Goal: Transaction & Acquisition: Subscribe to service/newsletter

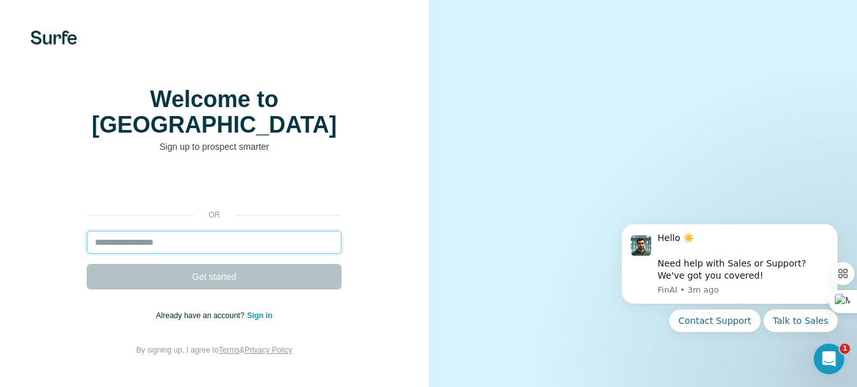
click at [157, 242] on input "email" at bounding box center [214, 242] width 255 height 23
click at [160, 236] on input "email" at bounding box center [214, 242] width 255 height 23
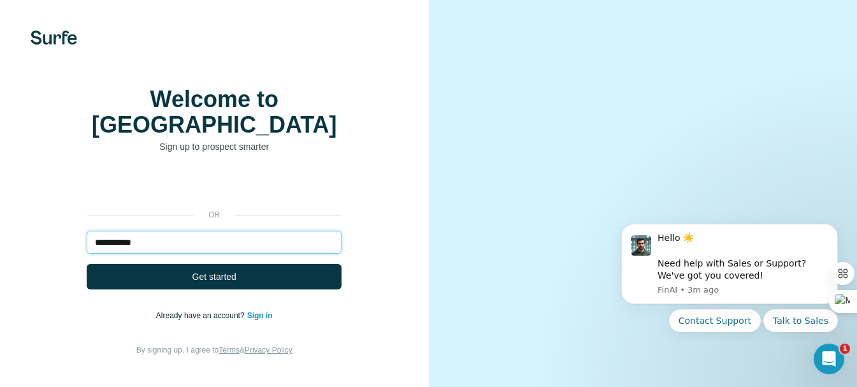
type input "**********"
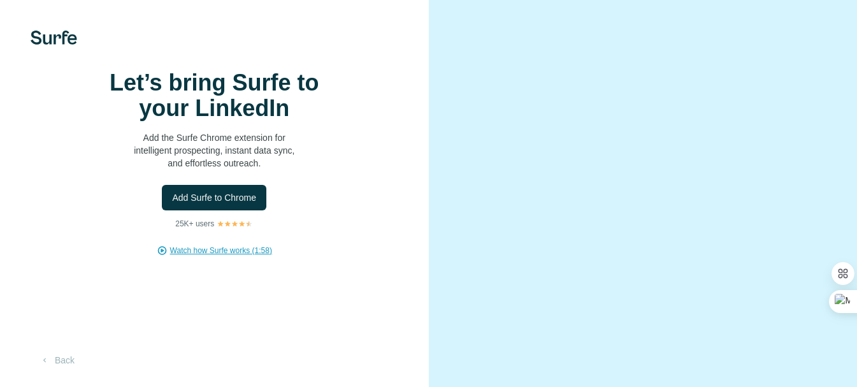
click at [220, 256] on span "Watch how Surfe works (1:58)" at bounding box center [221, 250] width 102 height 11
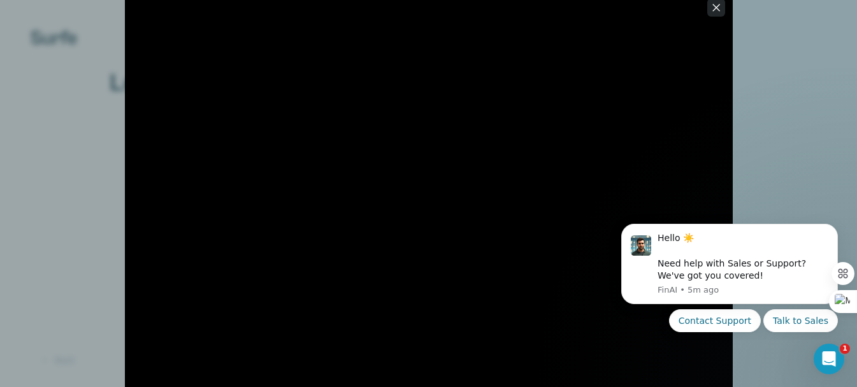
click at [720, 8] on icon "button" at bounding box center [716, 7] width 13 height 13
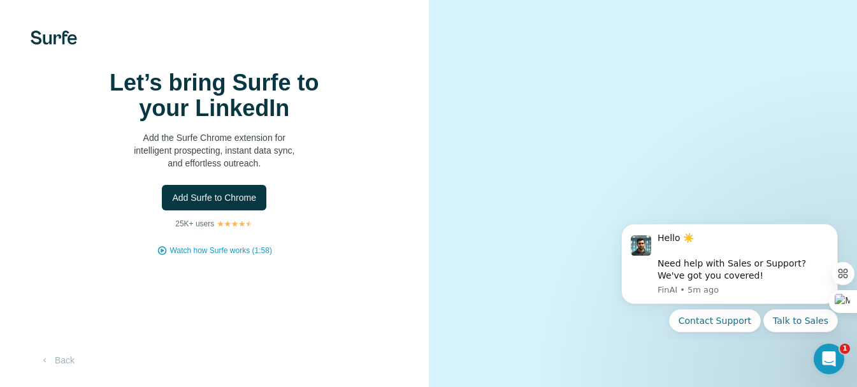
scroll to position [75, 0]
click at [439, 186] on div at bounding box center [643, 193] width 429 height 387
click at [408, 270] on div "Let’s bring Surfe to your LinkedIn Add the Surfe Chrome extension for intellige…" at bounding box center [214, 193] width 429 height 387
click at [836, 349] on div "Open Intercom Messenger" at bounding box center [827, 357] width 42 height 42
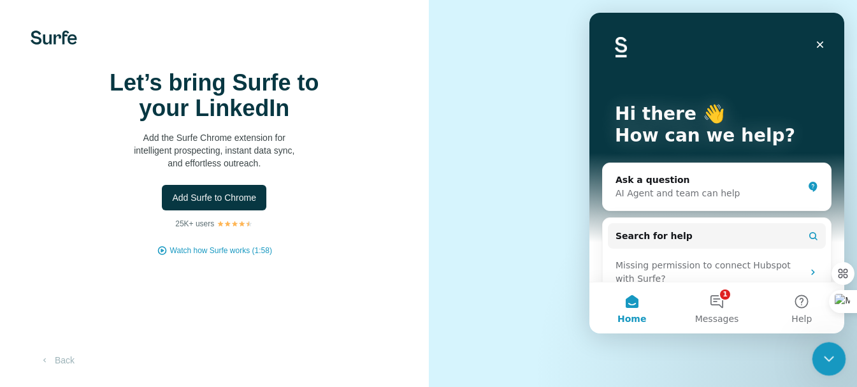
scroll to position [0, 0]
click at [822, 41] on icon "Close" at bounding box center [820, 45] width 10 height 10
